Goal: Task Accomplishment & Management: Complete application form

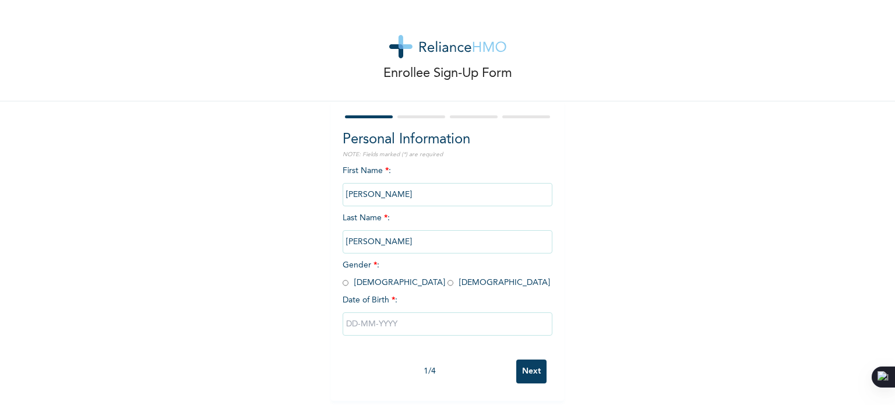
click at [343, 284] on input "radio" at bounding box center [346, 282] width 6 height 11
radio input "true"
click at [356, 322] on input "text" at bounding box center [448, 323] width 210 height 23
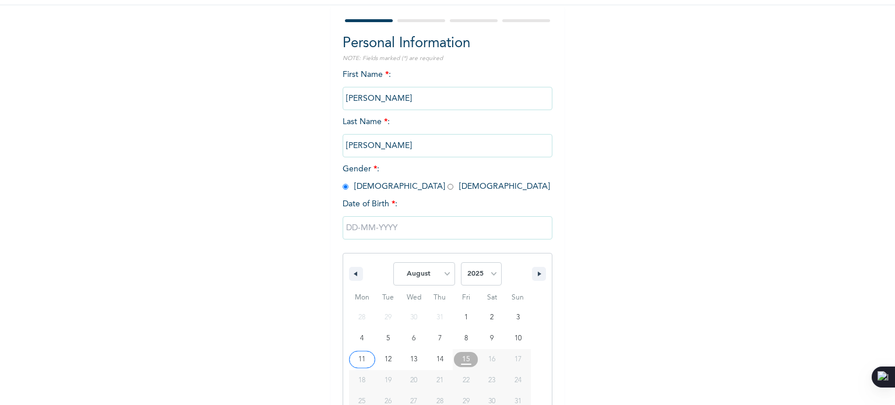
scroll to position [124, 0]
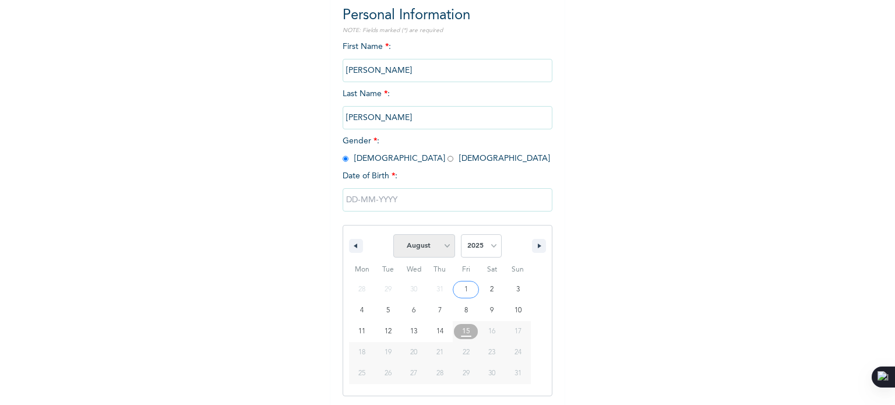
click at [440, 254] on select "January February March April May June July August September October November De…" at bounding box center [424, 245] width 62 height 23
click at [393, 234] on select "January February March April May June July August September October November De…" at bounding box center [424, 245] width 62 height 23
select select "7"
click at [481, 249] on select "2025 2024 2023 2022 2021 2020 2019 2018 2017 2016 2015 2014 2013 2012 2011 2010…" at bounding box center [481, 245] width 41 height 23
select select "1993"
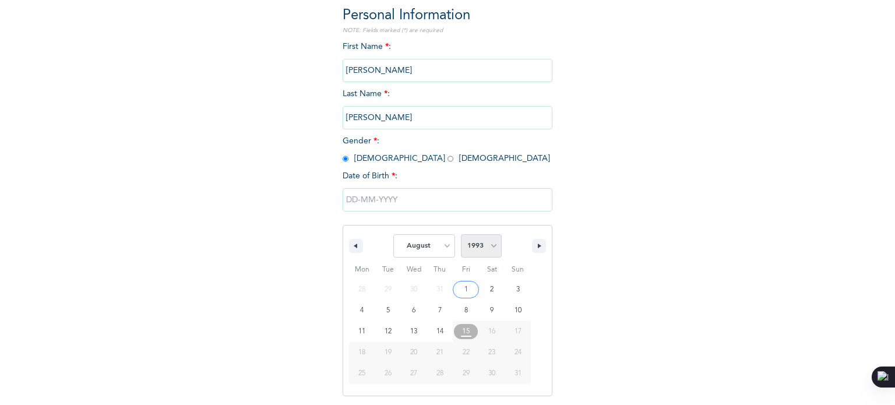
click at [461, 234] on select "2025 2024 2023 2022 2021 2020 2019 2018 2017 2016 2015 2014 2013 2012 2011 2010…" at bounding box center [481, 245] width 41 height 23
click at [437, 247] on select "January February March April May June July August September October November De…" at bounding box center [424, 245] width 62 height 23
select select "11"
click at [393, 234] on select "January February March April May June July August September October November De…" at bounding box center [424, 245] width 62 height 23
type input "[DATE]"
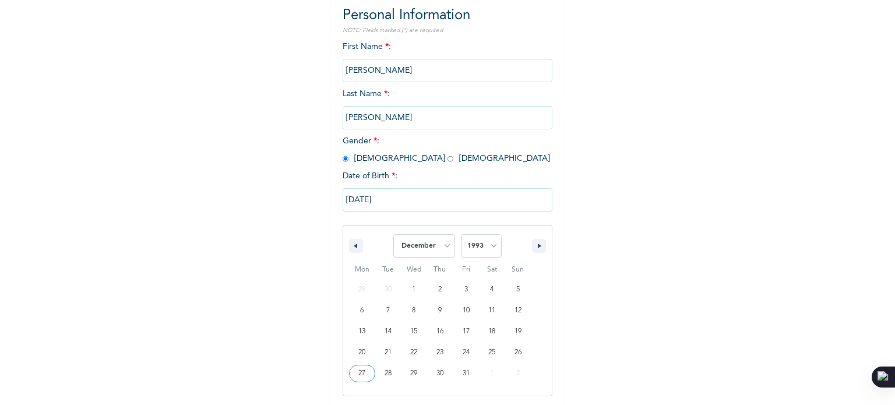
scroll to position [5, 0]
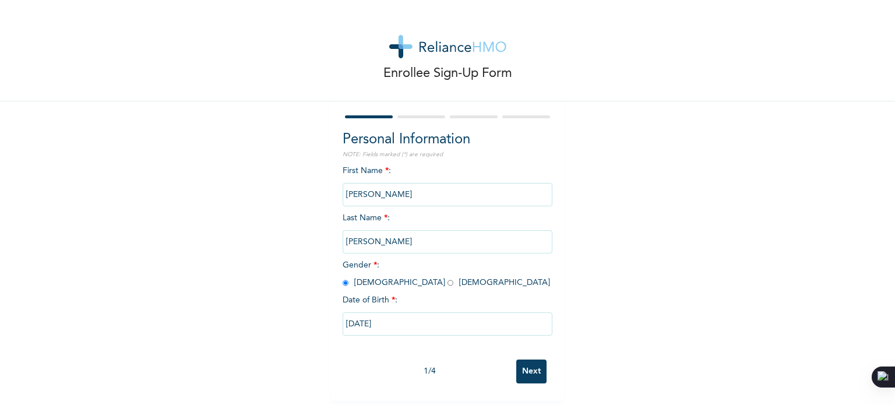
click at [523, 361] on input "Next" at bounding box center [531, 372] width 30 height 24
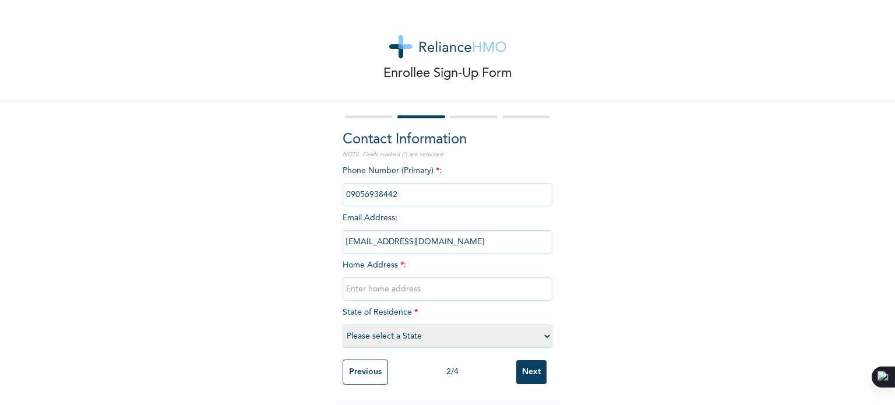
click at [359, 279] on input "text" at bounding box center [448, 288] width 210 height 23
type input "No 38 [PERSON_NAME] off [PERSON_NAME] Rd Idimu"
select select "25"
click at [521, 371] on input "Next" at bounding box center [531, 372] width 30 height 24
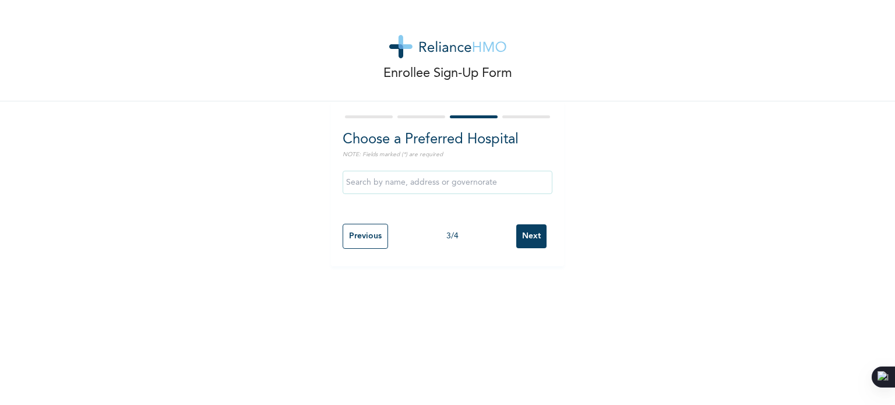
click at [448, 184] on input "text" at bounding box center [448, 182] width 210 height 23
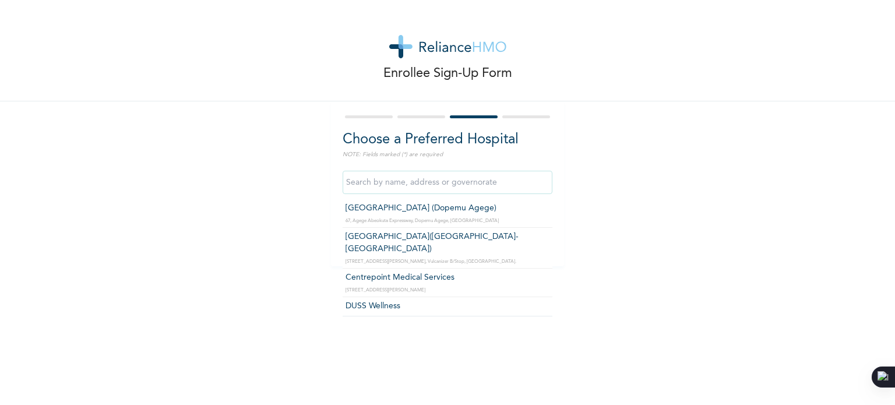
scroll to position [17866, 0]
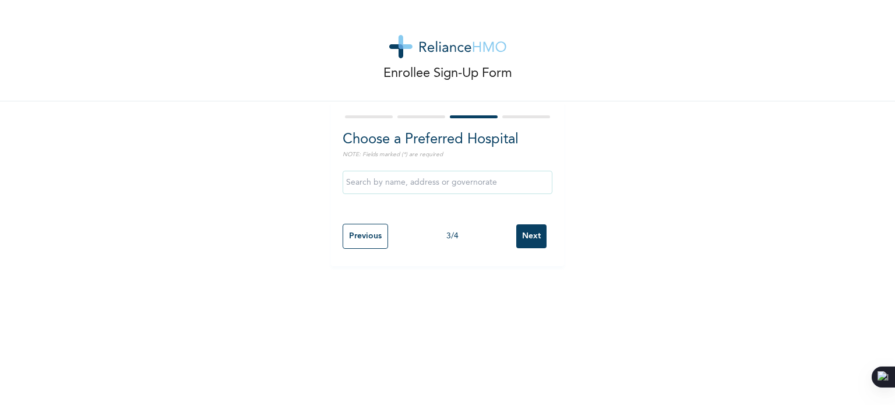
drag, startPoint x: 336, startPoint y: 230, endPoint x: 370, endPoint y: 236, distance: 34.9
click at [370, 236] on div "Choose a Preferred Hospital NOTE: Fields marked (*) are required Previous 3 / 4…" at bounding box center [447, 183] width 233 height 165
click at [423, 180] on input "text" at bounding box center [448, 182] width 210 height 23
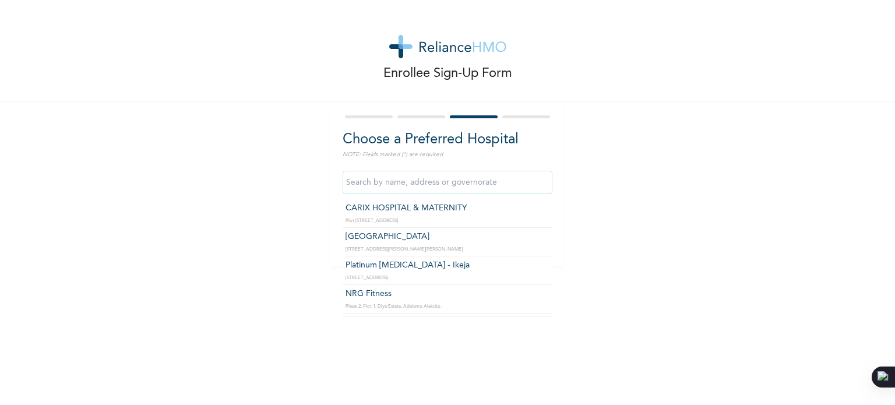
scroll to position [31525, 0]
click at [421, 178] on input "text" at bounding box center [448, 182] width 210 height 23
click at [388, 182] on input "text" at bounding box center [448, 182] width 210 height 23
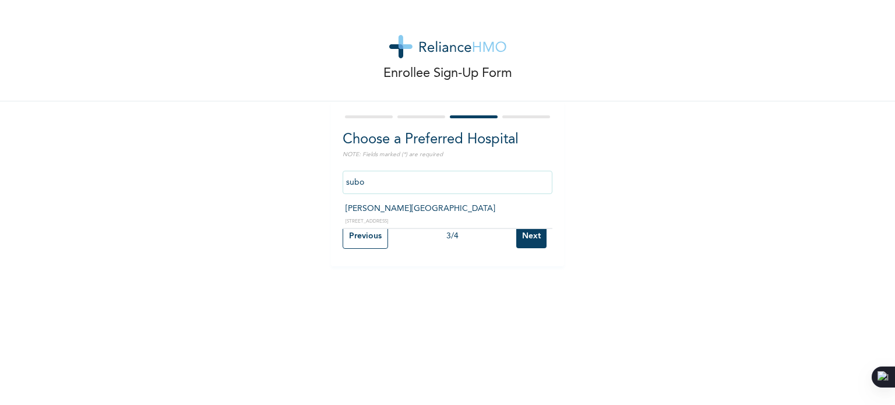
scroll to position [0, 0]
type input "[PERSON_NAME][GEOGRAPHIC_DATA]"
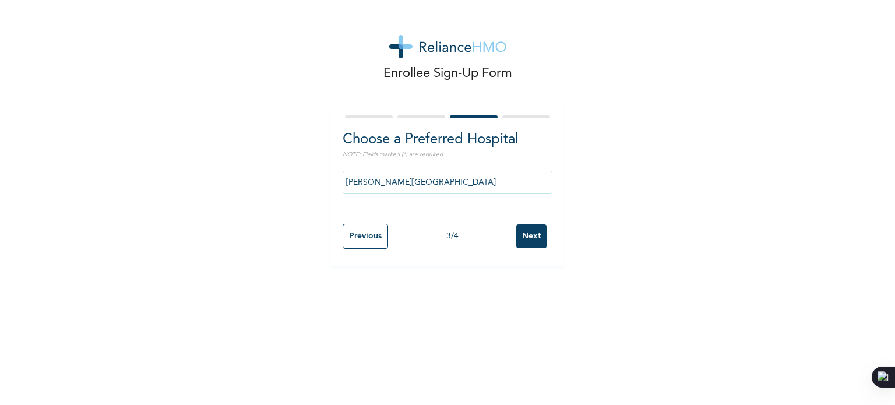
click at [528, 237] on input "Next" at bounding box center [531, 236] width 30 height 24
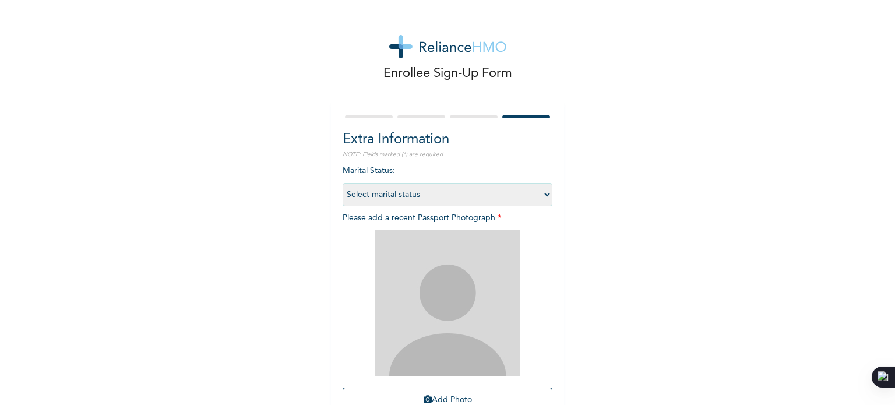
click at [528, 198] on select "Select marital status [DEMOGRAPHIC_DATA] Married [DEMOGRAPHIC_DATA] Widow/[DEMO…" at bounding box center [448, 194] width 210 height 23
select select "2"
click at [343, 183] on select "Select marital status [DEMOGRAPHIC_DATA] Married [DEMOGRAPHIC_DATA] Widow/[DEMO…" at bounding box center [448, 194] width 210 height 23
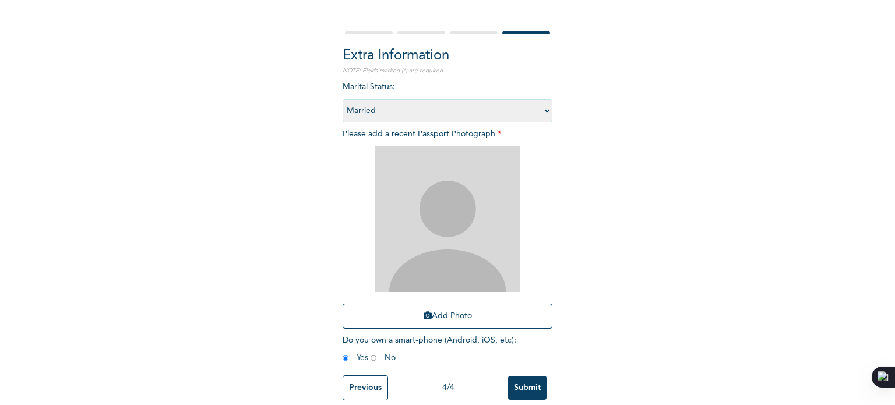
scroll to position [105, 0]
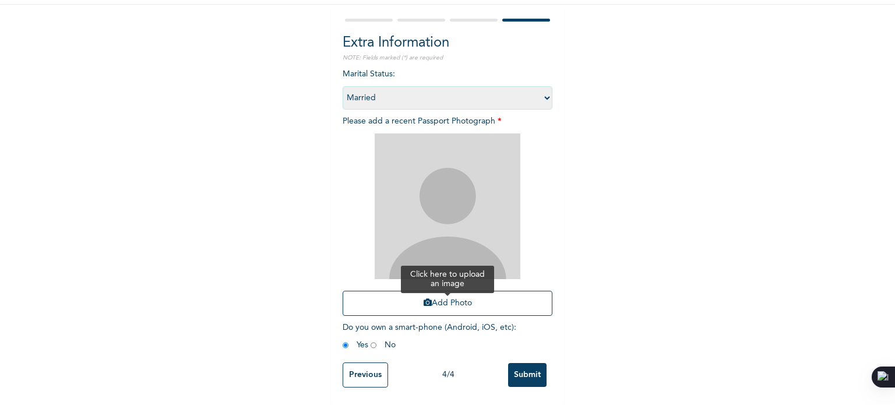
click at [457, 298] on button "Add Photo" at bounding box center [448, 303] width 210 height 25
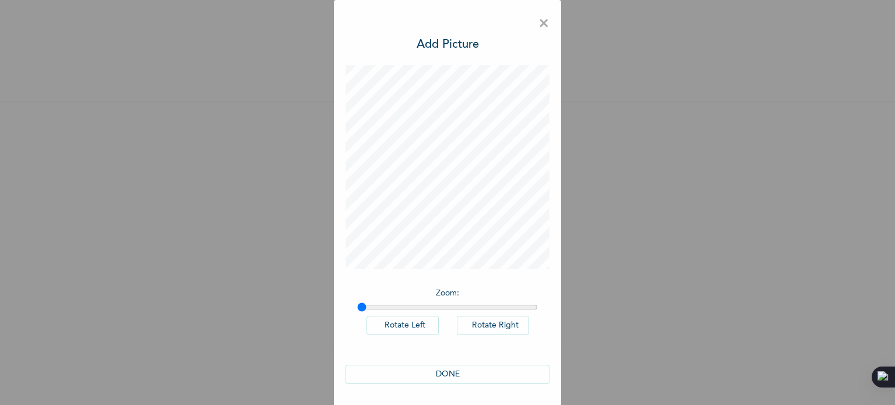
click at [541, 28] on span "×" at bounding box center [544, 24] width 11 height 24
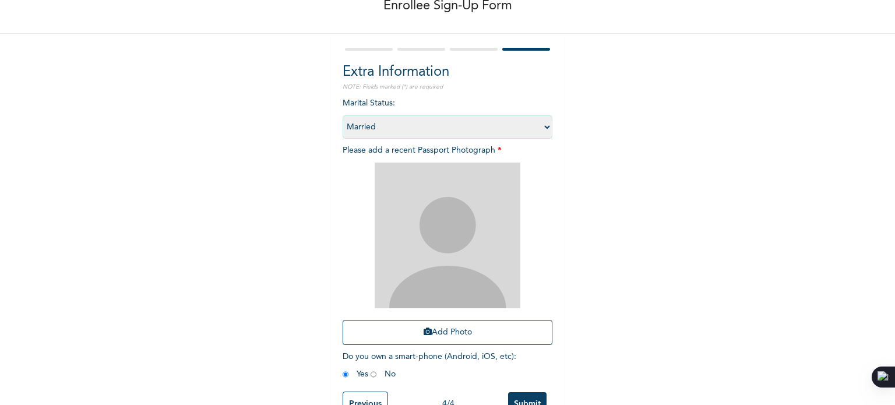
scroll to position [68, 0]
click at [440, 332] on button "Add Photo" at bounding box center [448, 332] width 210 height 25
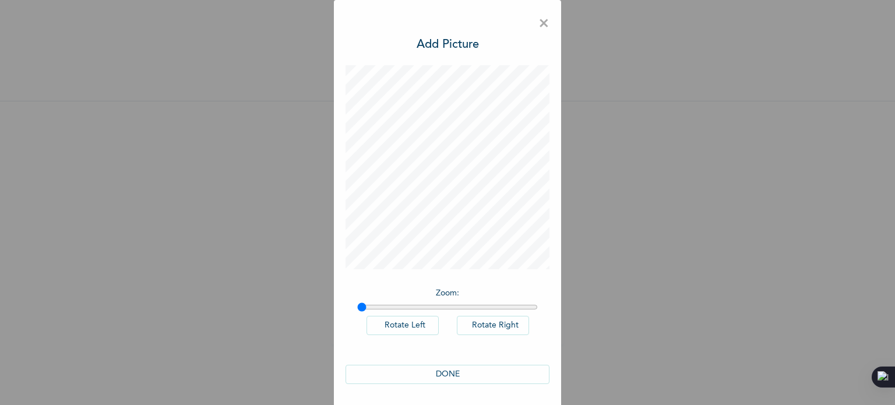
scroll to position [1, 0]
click at [441, 371] on button "DONE" at bounding box center [448, 373] width 204 height 19
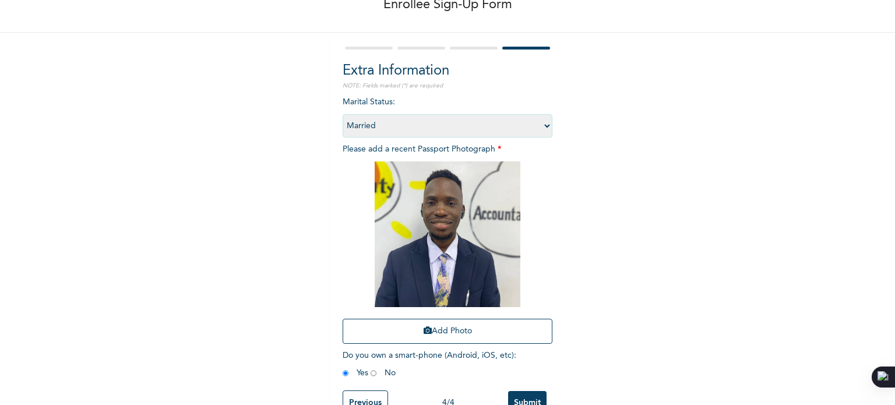
scroll to position [105, 0]
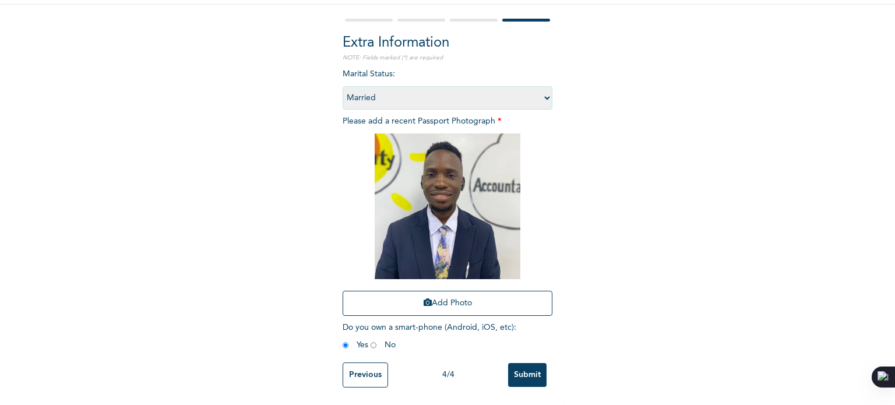
click at [523, 363] on input "Submit" at bounding box center [527, 375] width 38 height 24
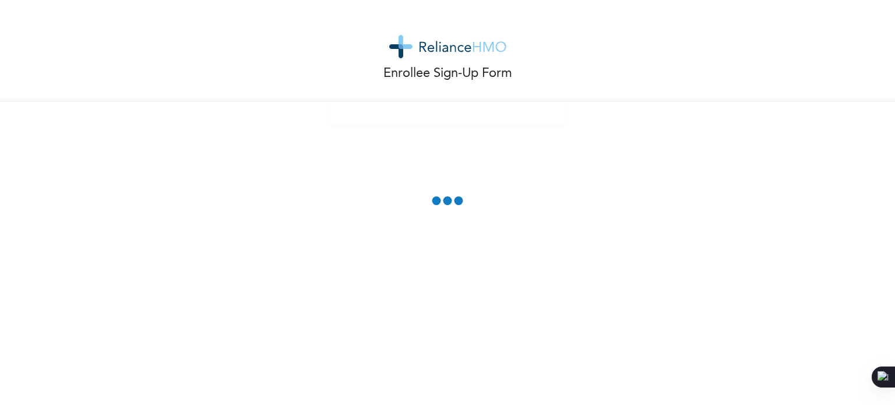
scroll to position [0, 0]
